Goal: Task Accomplishment & Management: Manage account settings

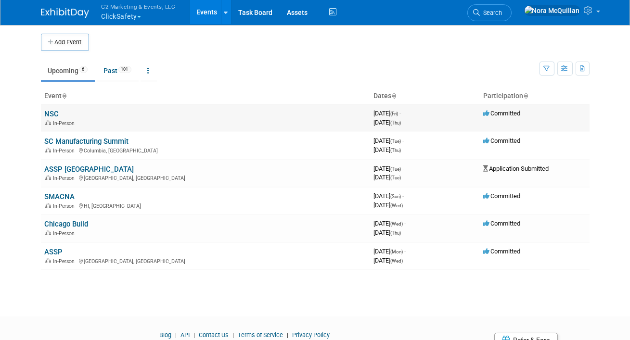
click at [49, 115] on link "NSC" at bounding box center [52, 114] width 14 height 9
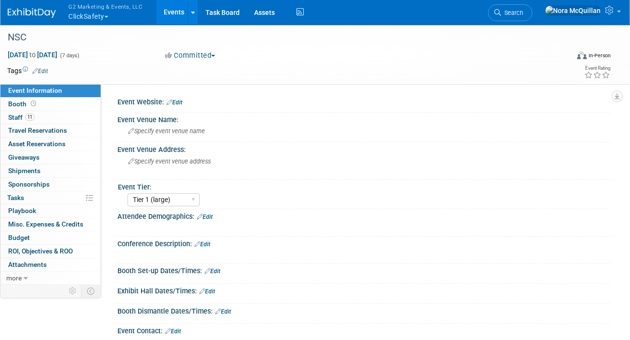
select select "Tier 1 (large)"
click at [45, 103] on link "Booth" at bounding box center [50, 104] width 100 height 13
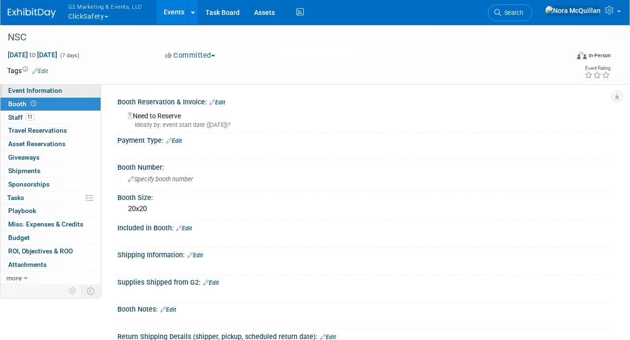
click at [52, 87] on link "Event Information" at bounding box center [50, 90] width 100 height 13
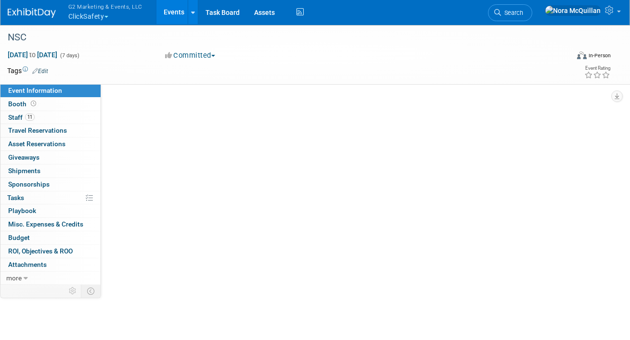
select select "Tier 1 (large)"
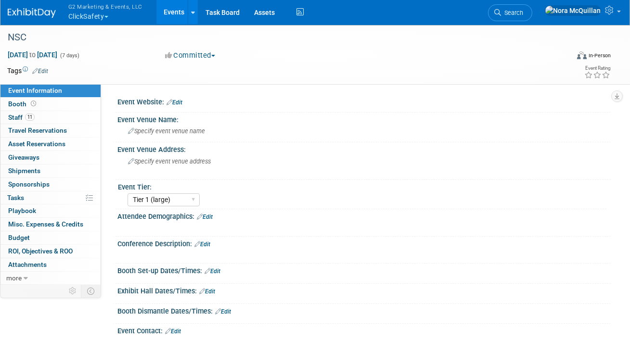
scroll to position [108, 0]
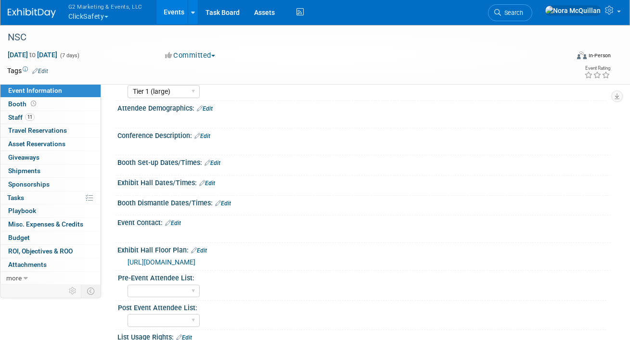
click at [190, 260] on span "[URL][DOMAIN_NAME]" at bounding box center [162, 263] width 68 height 8
click at [66, 99] on link "Booth" at bounding box center [50, 104] width 100 height 13
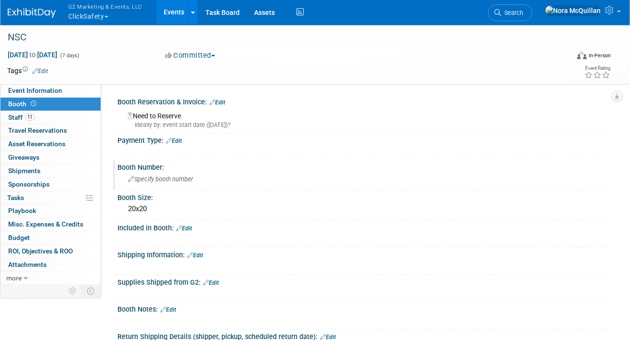
click at [161, 182] on span "Specify booth number" at bounding box center [160, 179] width 65 height 7
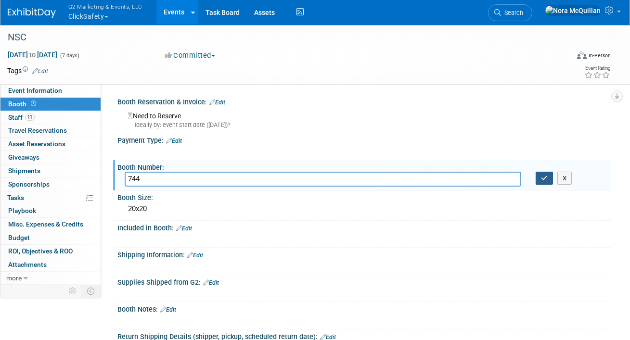
type input "744"
click at [542, 181] on button "button" at bounding box center [544, 178] width 17 height 13
